Goal: Information Seeking & Learning: Learn about a topic

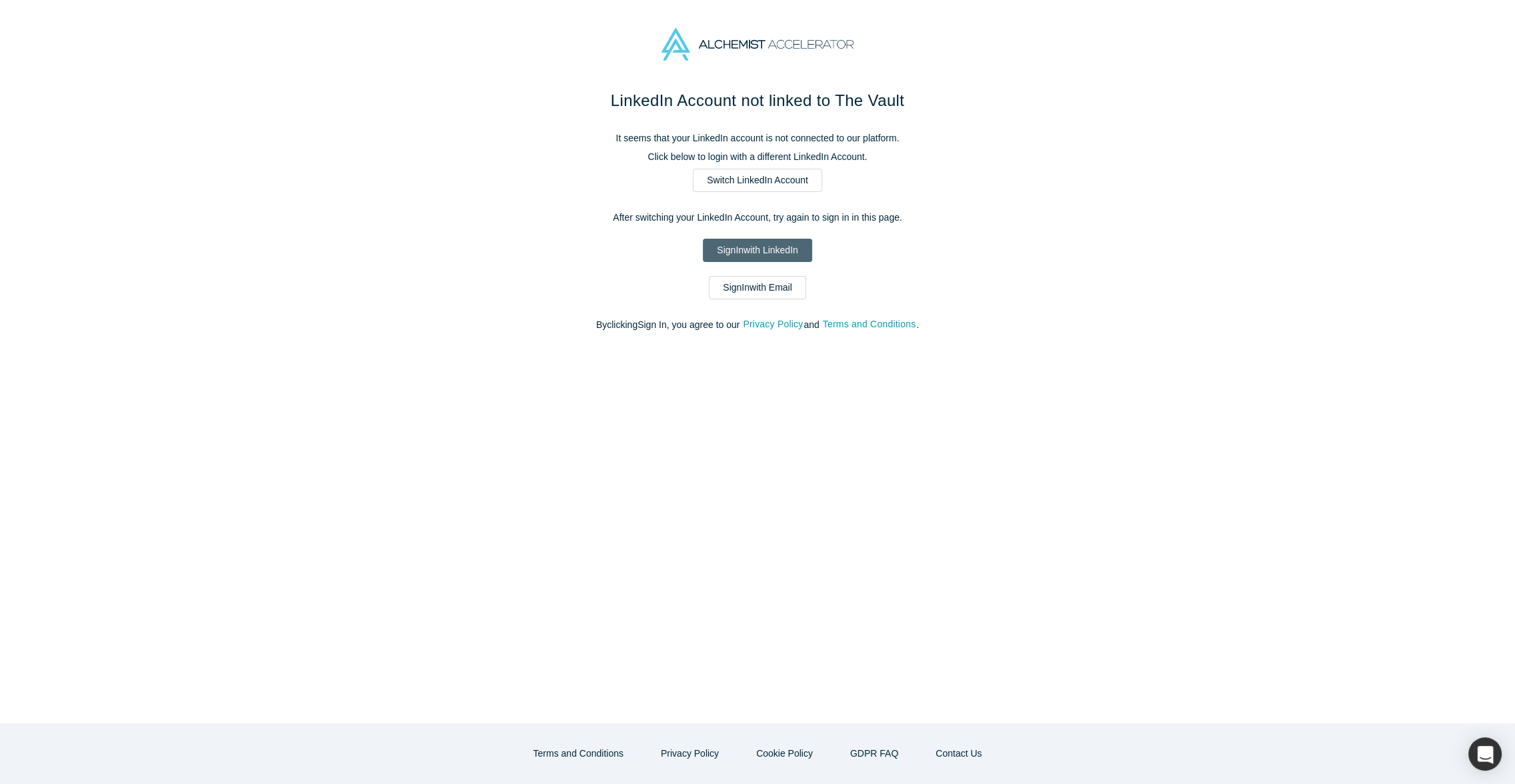
click at [752, 262] on link "Sign In with LinkedIn" at bounding box center [757, 251] width 109 height 24
click at [748, 299] on link "Sign In with Email" at bounding box center [758, 288] width 97 height 24
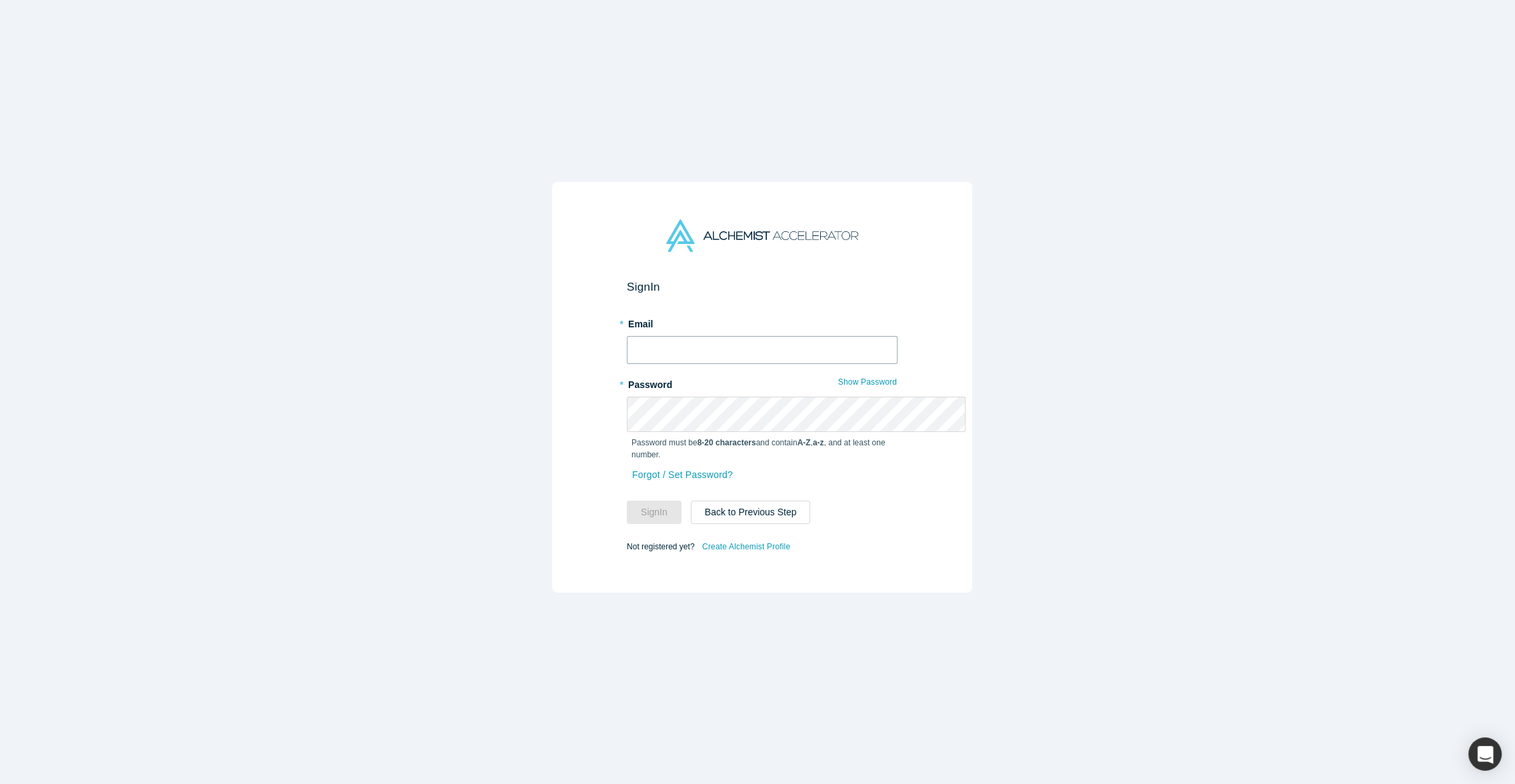
click at [658, 338] on input "text" at bounding box center [762, 349] width 271 height 28
type input "dkealoha@scv-sbi.com"
drag, startPoint x: 637, startPoint y: 526, endPoint x: 636, endPoint y: 519, distance: 7.1
click at [637, 524] on button "Sign In" at bounding box center [654, 512] width 55 height 24
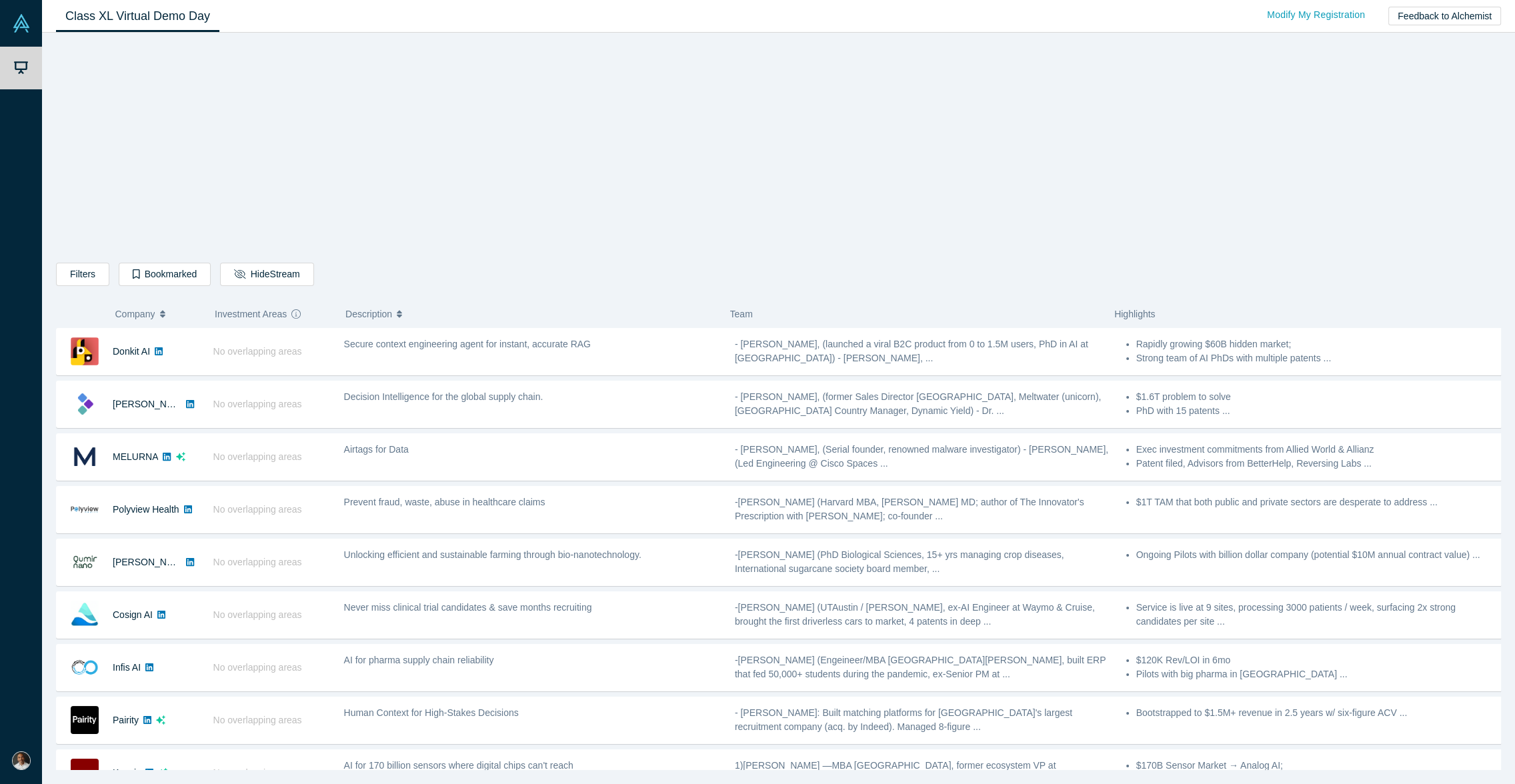
drag, startPoint x: 443, startPoint y: 268, endPoint x: 454, endPoint y: 282, distance: 17.8
click at [446, 265] on div "Filters AI Artificial Intelligence B2B SaaS AI (Artificial Intelligence) Data A…" at bounding box center [779, 406] width 1445 height 728
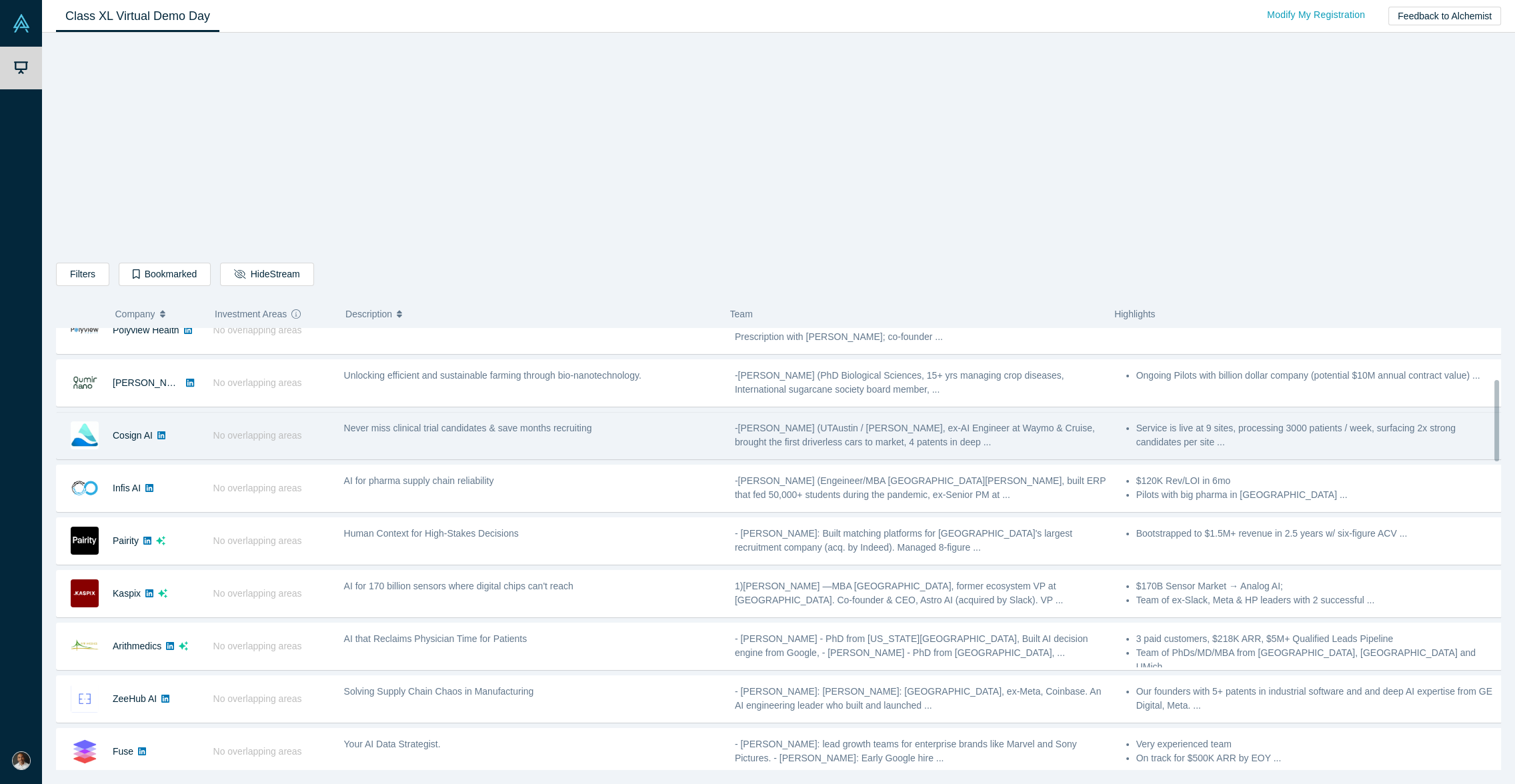
scroll to position [224, 0]
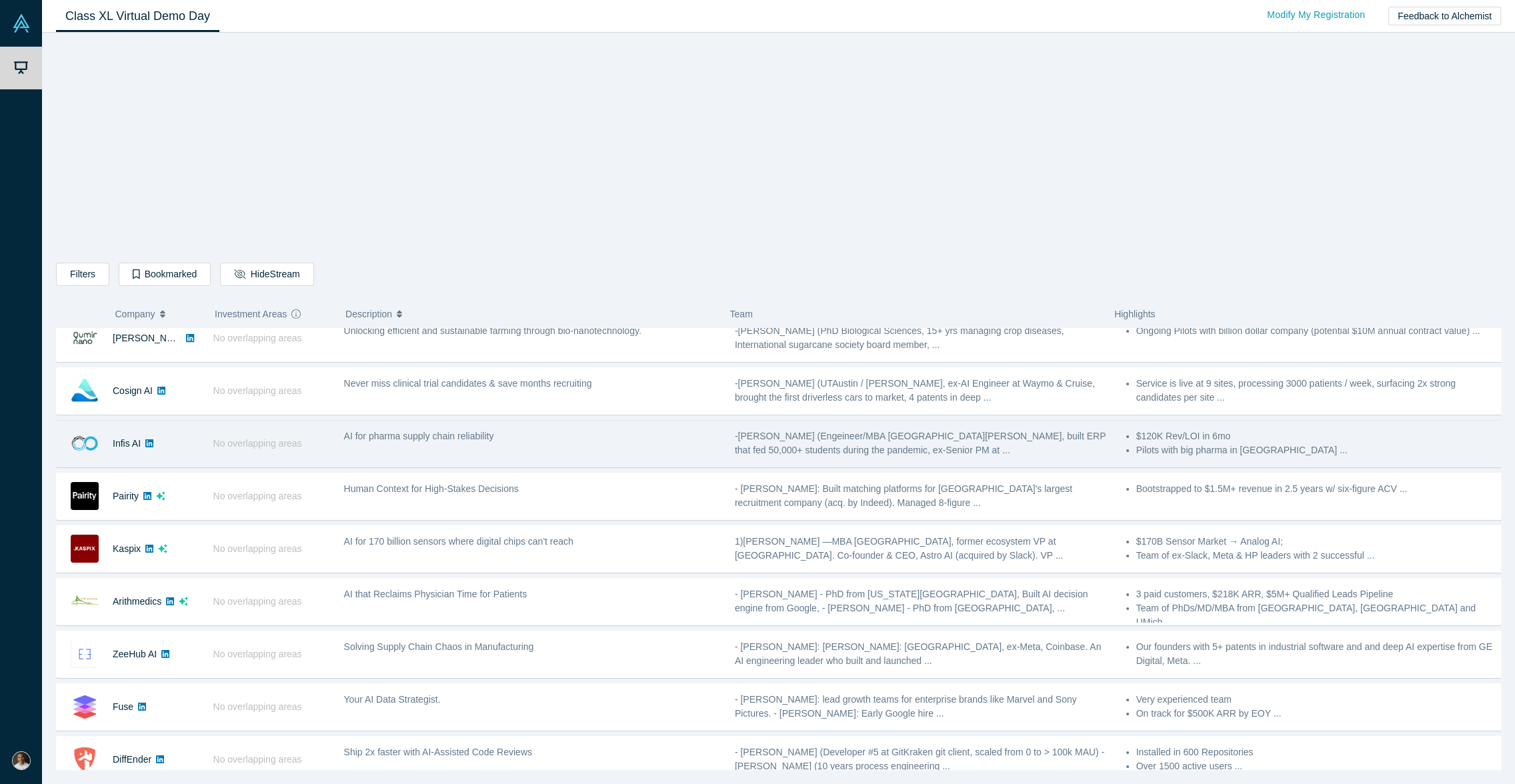
click at [206, 467] on div "Infis AI" at bounding box center [131, 444] width 149 height 46
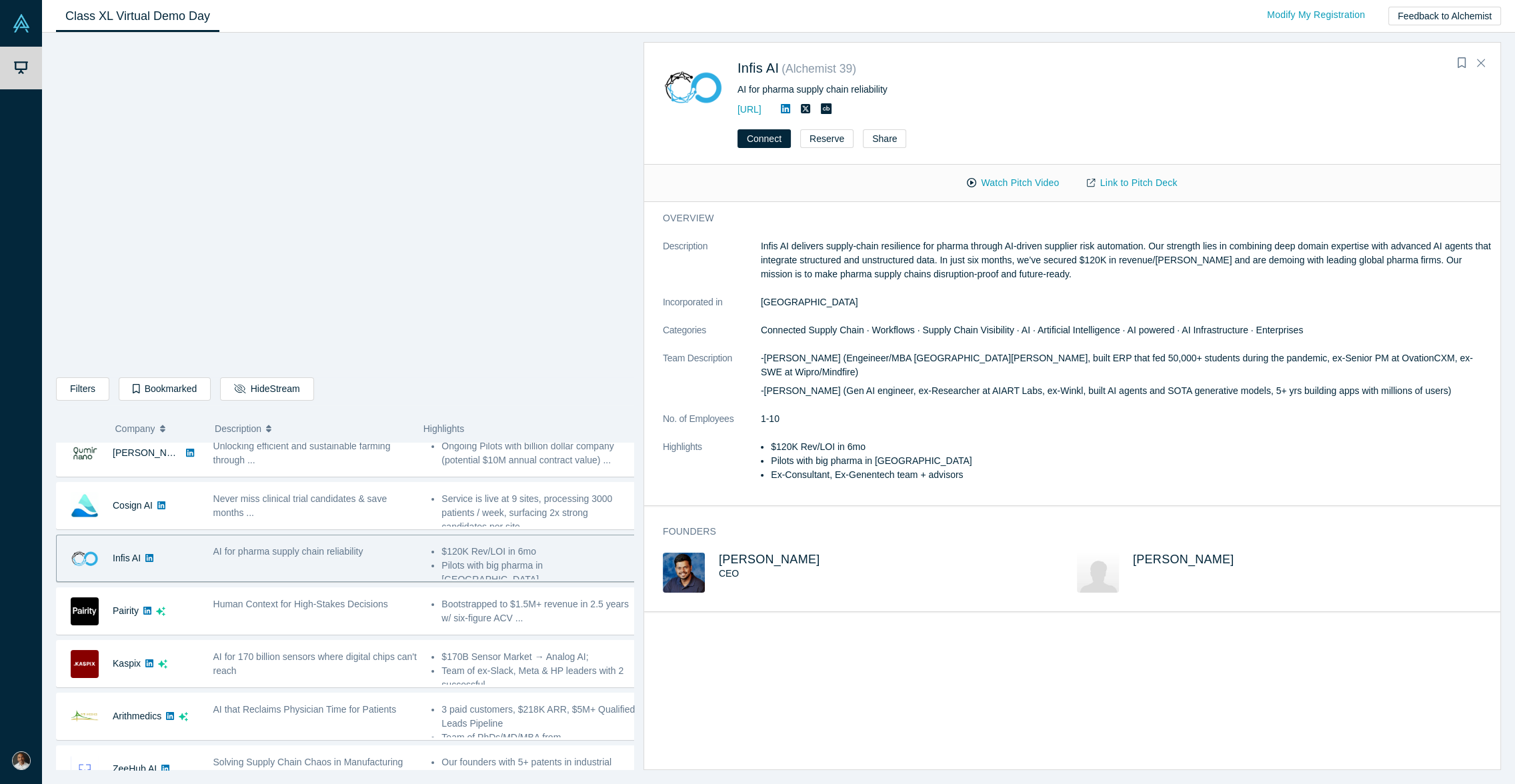
click at [199, 582] on div "Infis AI" at bounding box center [128, 558] width 143 height 46
click at [1010, 195] on button "Watch Pitch Video" at bounding box center [1013, 183] width 120 height 24
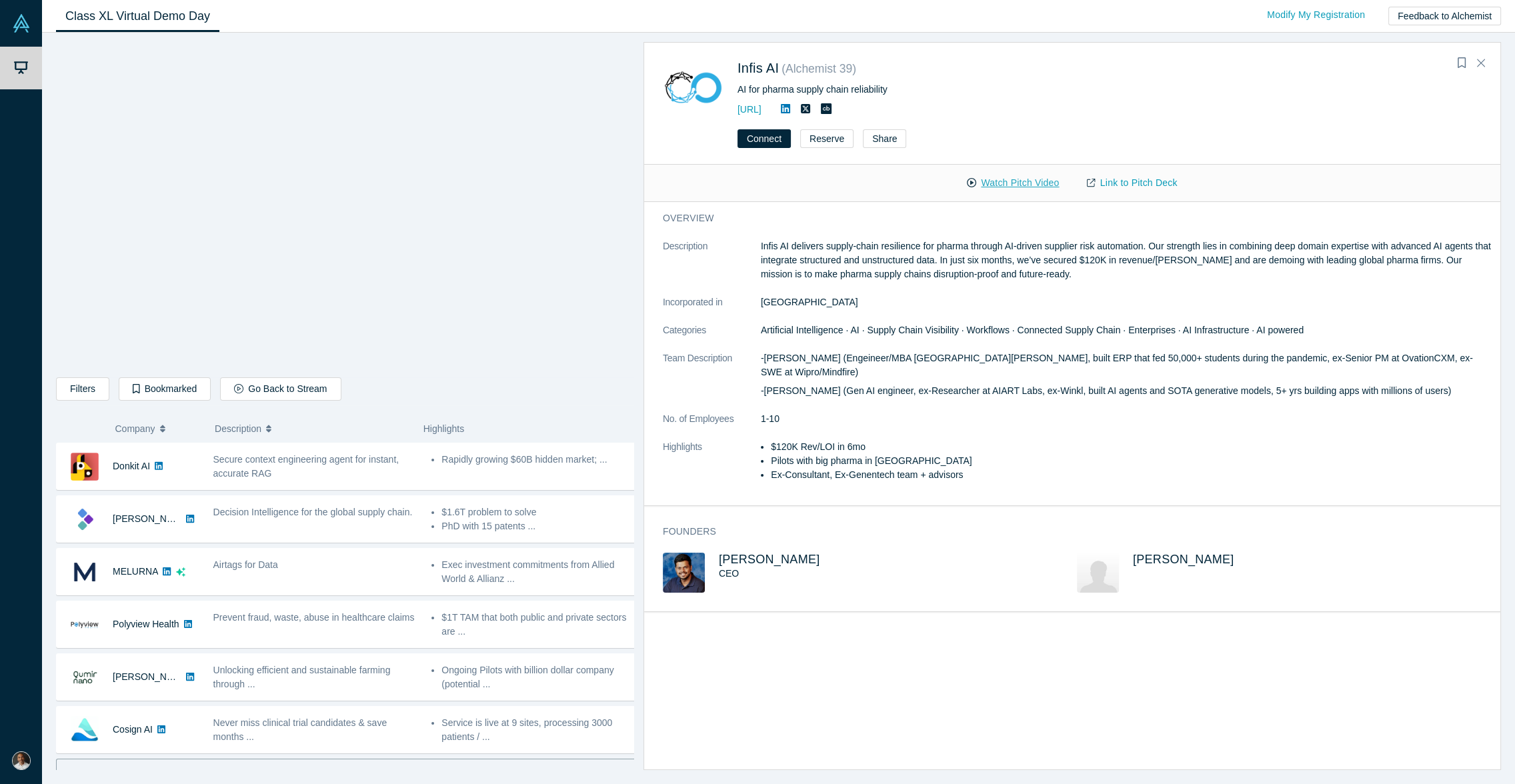
click at [976, 195] on button "Watch Pitch Video" at bounding box center [1013, 183] width 120 height 24
